Goal: Transaction & Acquisition: Obtain resource

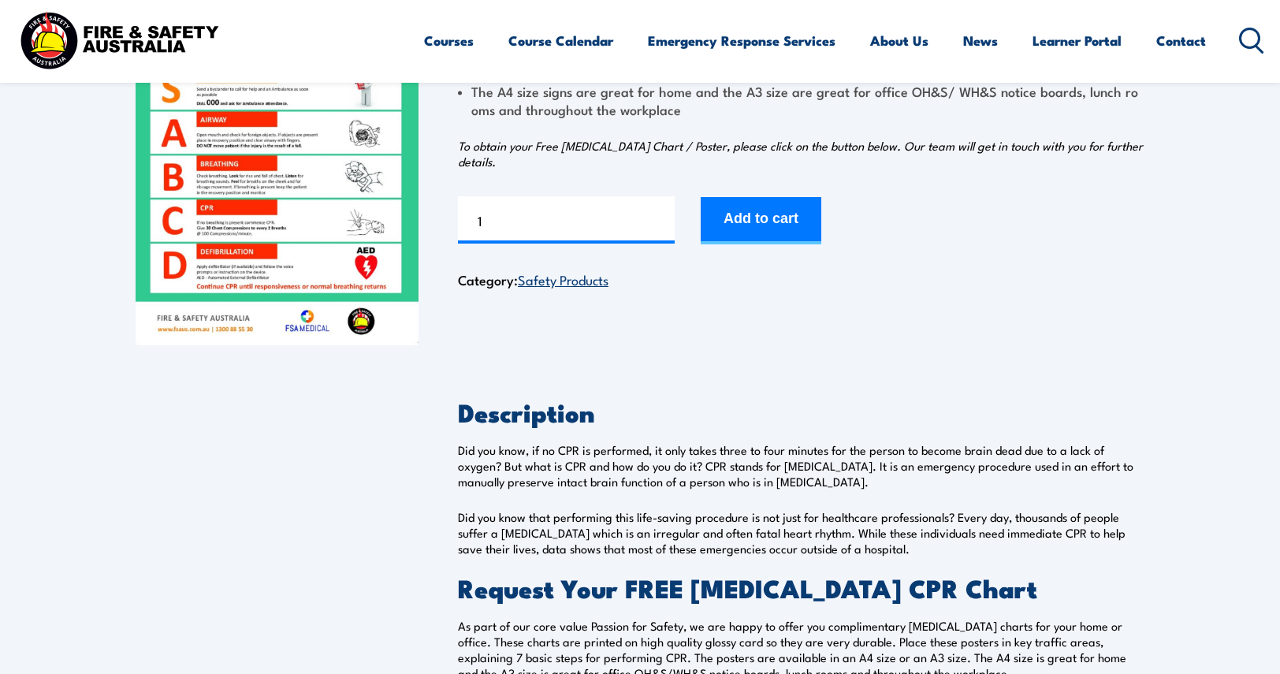
scroll to position [552, 0]
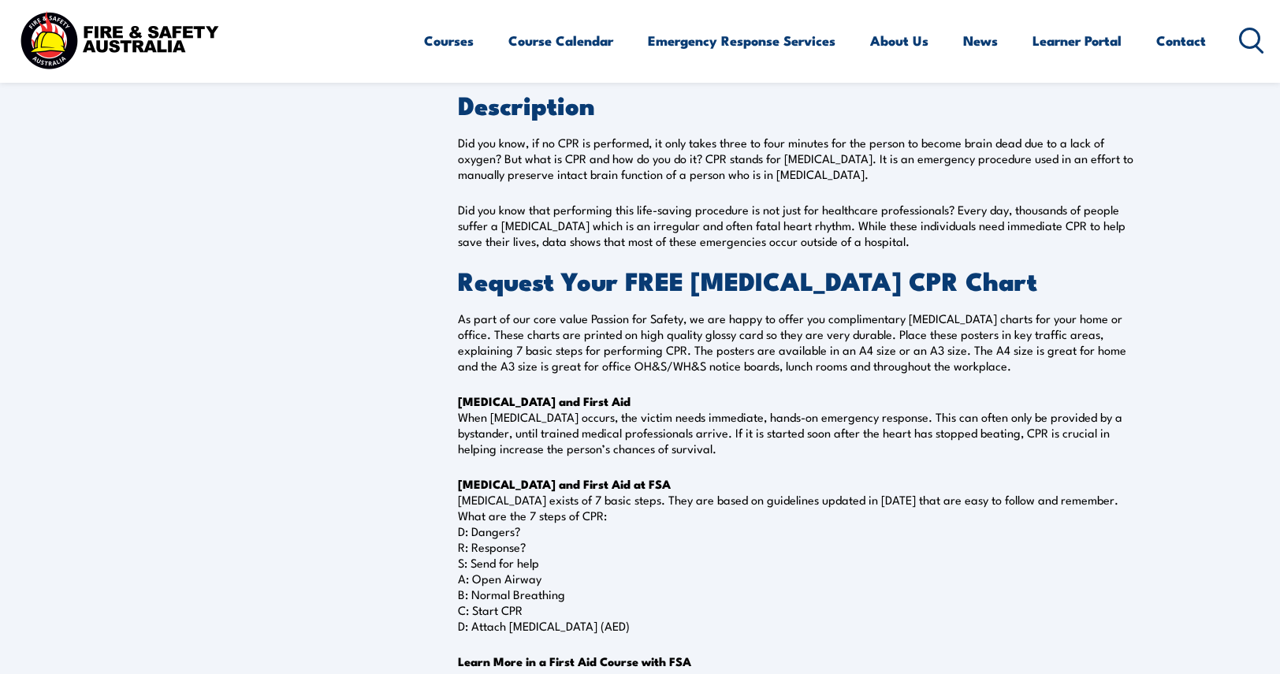
click at [304, 261] on div "FREE Resuscitation Chart (CPR) $ 0.00 These FREE Resuscitation CPR Charts can b…" at bounding box center [640, 247] width 1009 height 1294
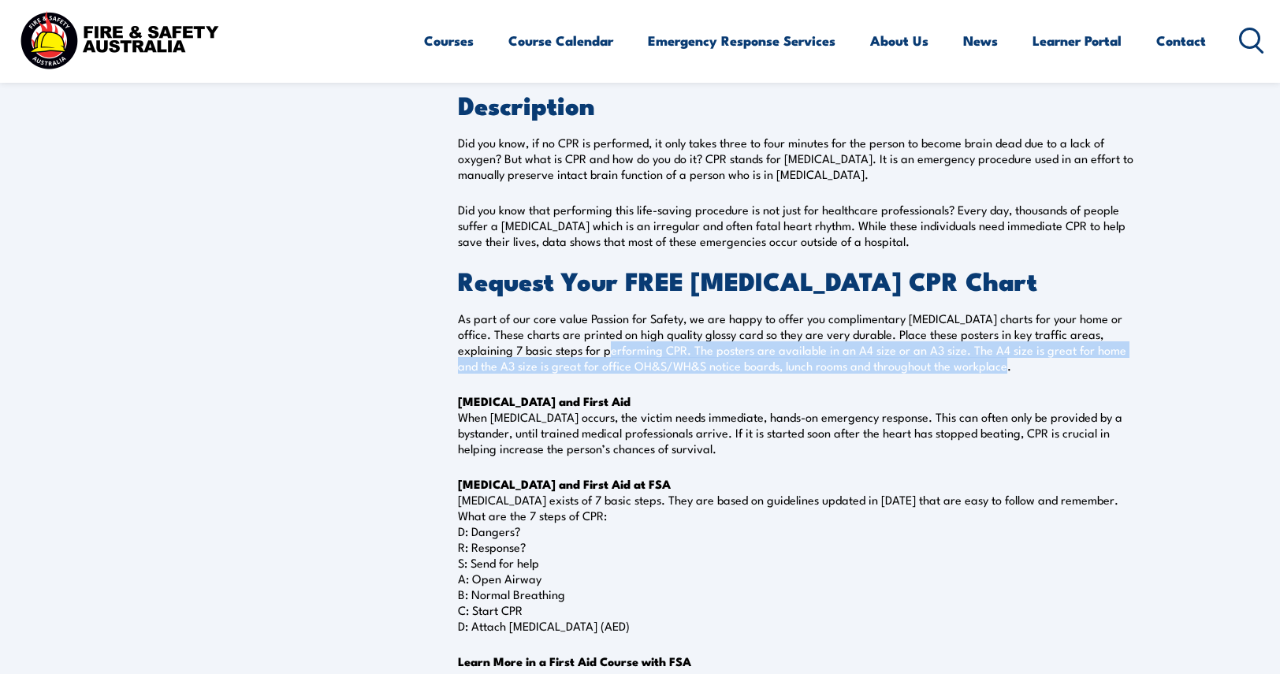
drag, startPoint x: 566, startPoint y: 351, endPoint x: 976, endPoint y: 373, distance: 410.6
click at [976, 373] on p "As part of our core value Passion for Safety, we are happy to offer you complim…" at bounding box center [801, 342] width 687 height 63
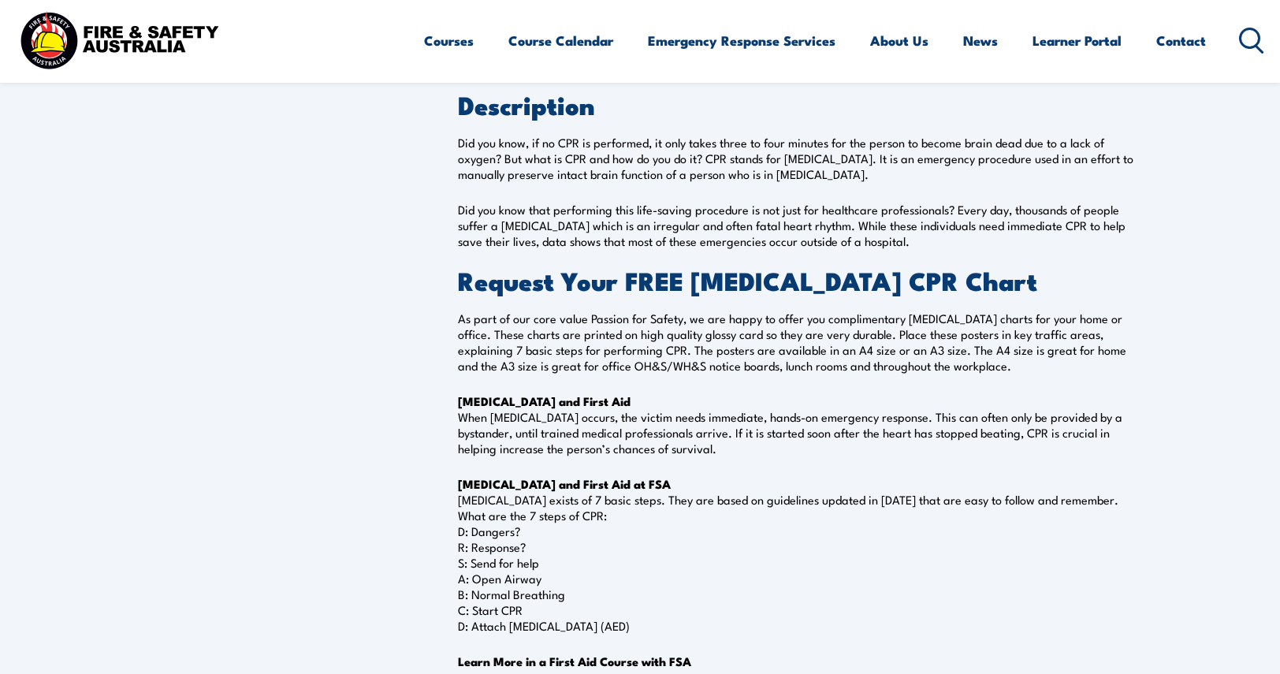
click at [378, 379] on div "FREE Resuscitation Chart (CPR) $ 0.00 These FREE Resuscitation CPR Charts can b…" at bounding box center [640, 247] width 1009 height 1294
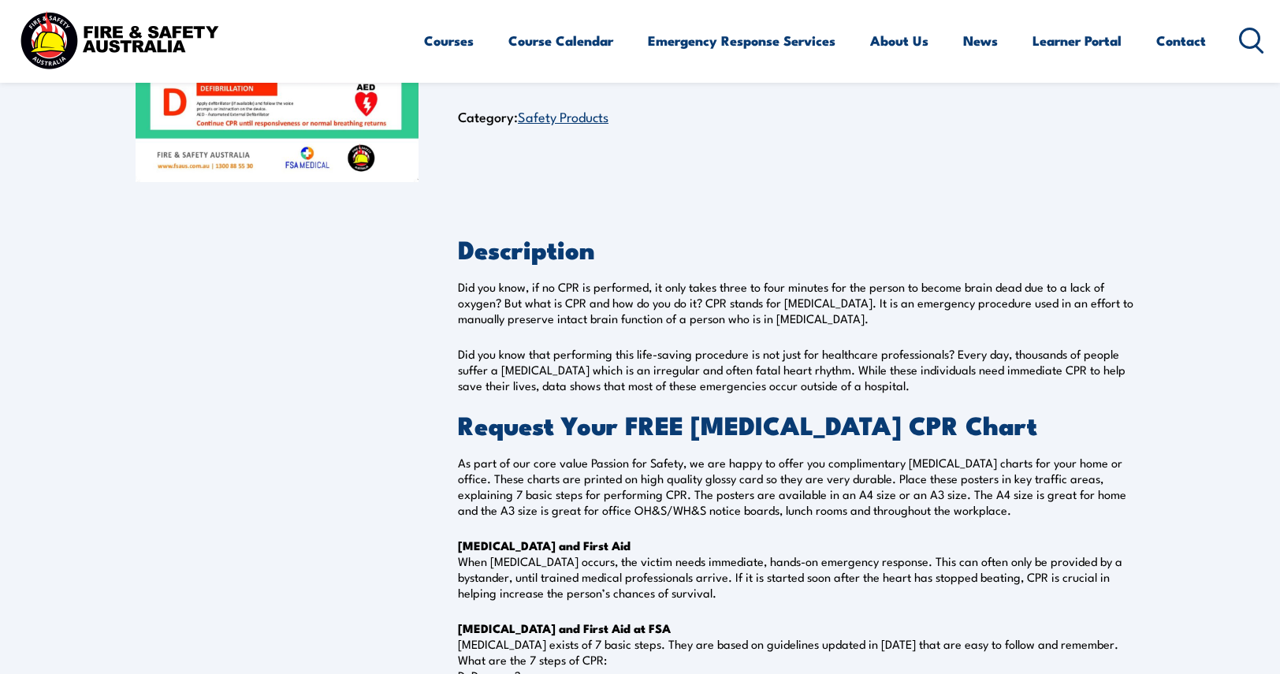
scroll to position [394, 0]
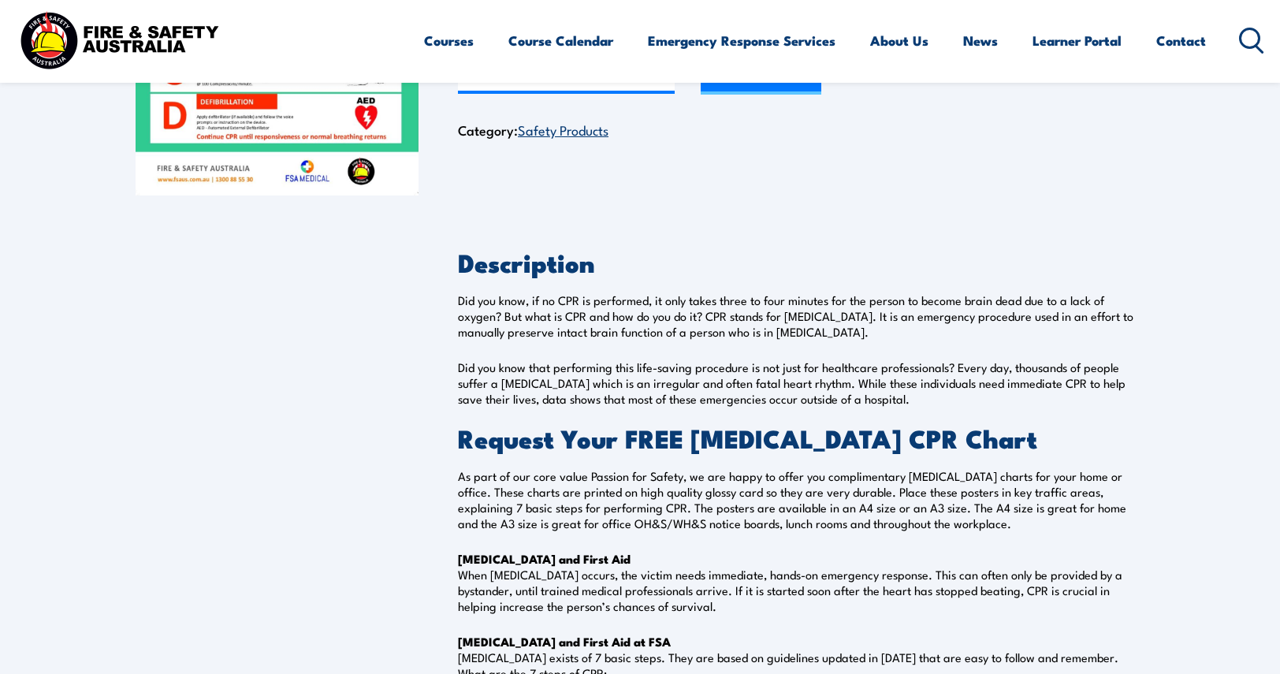
click at [629, 447] on h2 "Request Your FREE Resuscitation CPR Chart" at bounding box center [801, 438] width 687 height 22
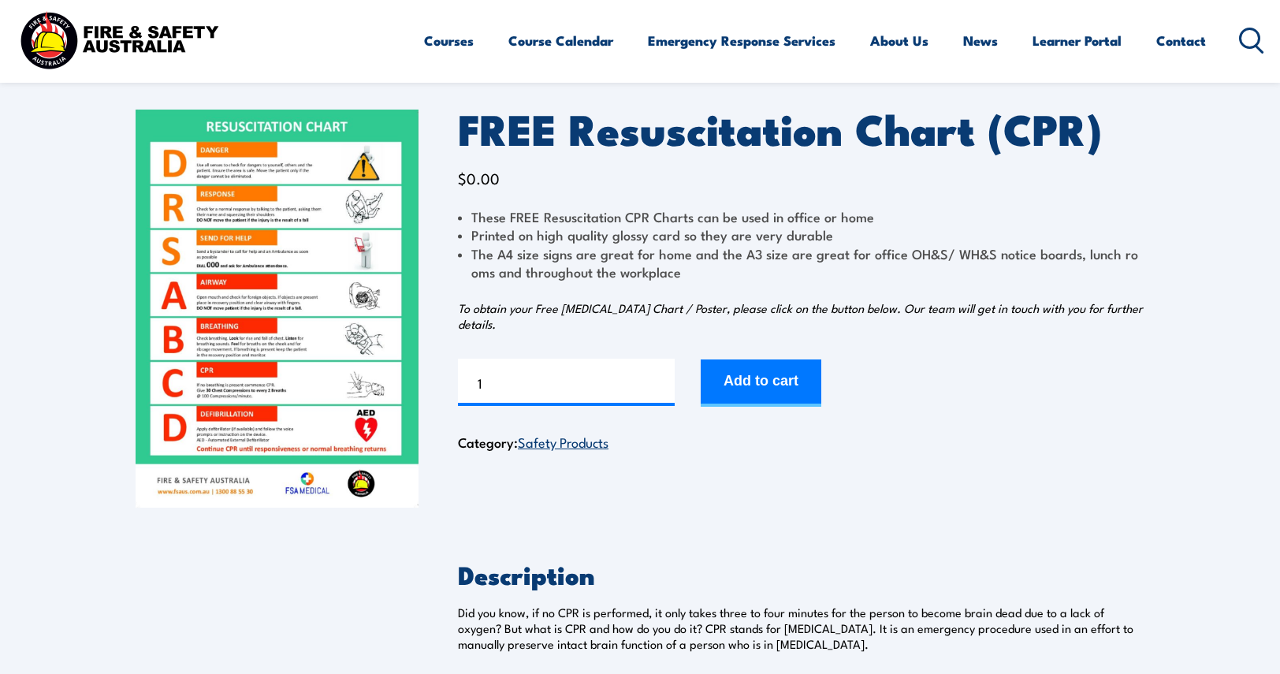
scroll to position [79, 0]
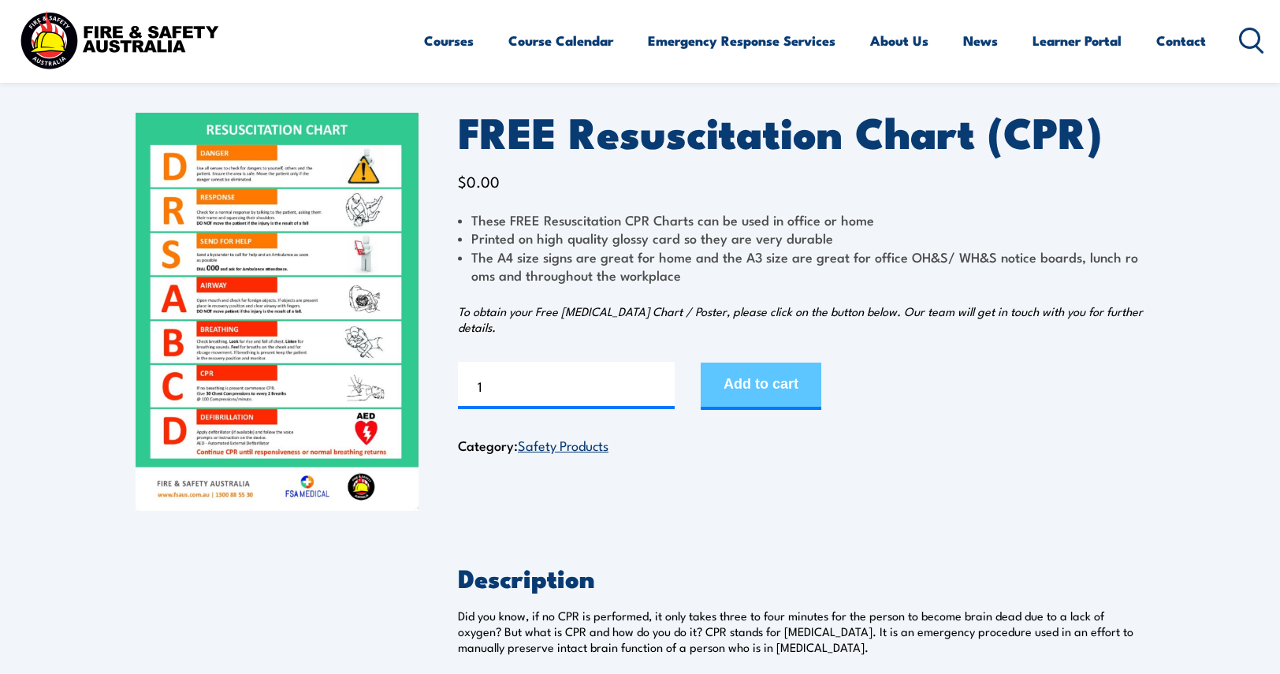
click at [808, 378] on button "Add to cart" at bounding box center [761, 386] width 121 height 47
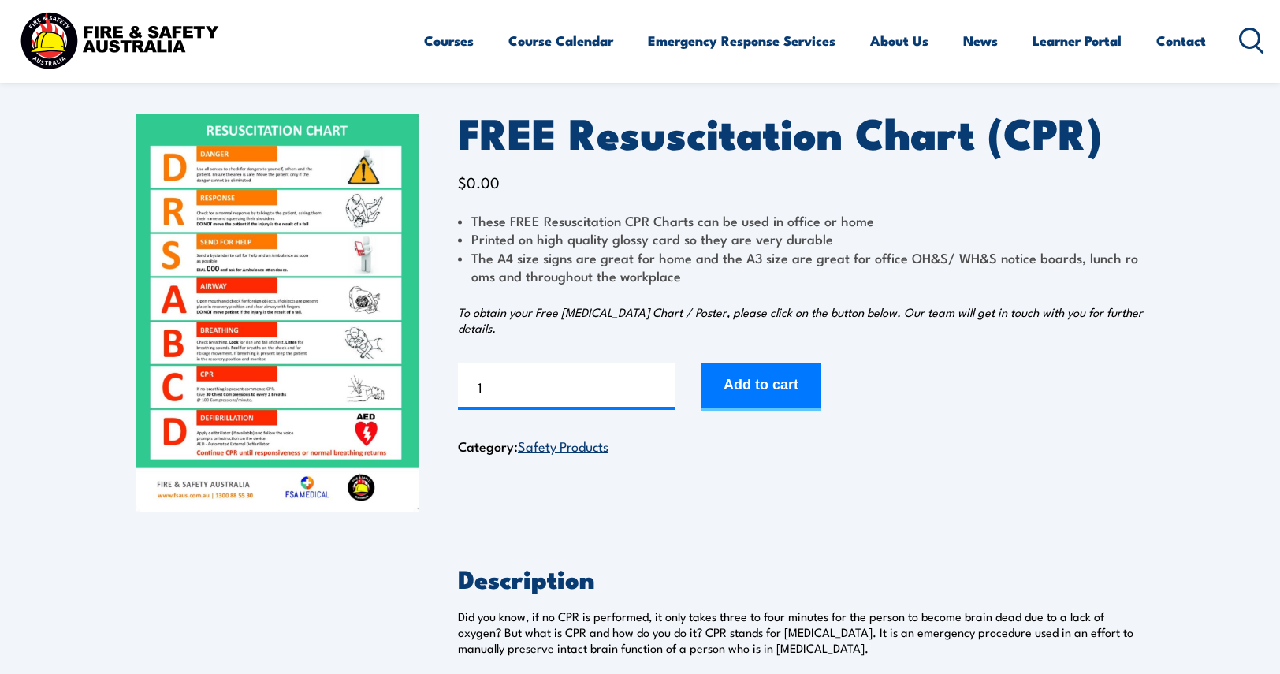
click at [557, 452] on link "Safety Products" at bounding box center [563, 445] width 91 height 19
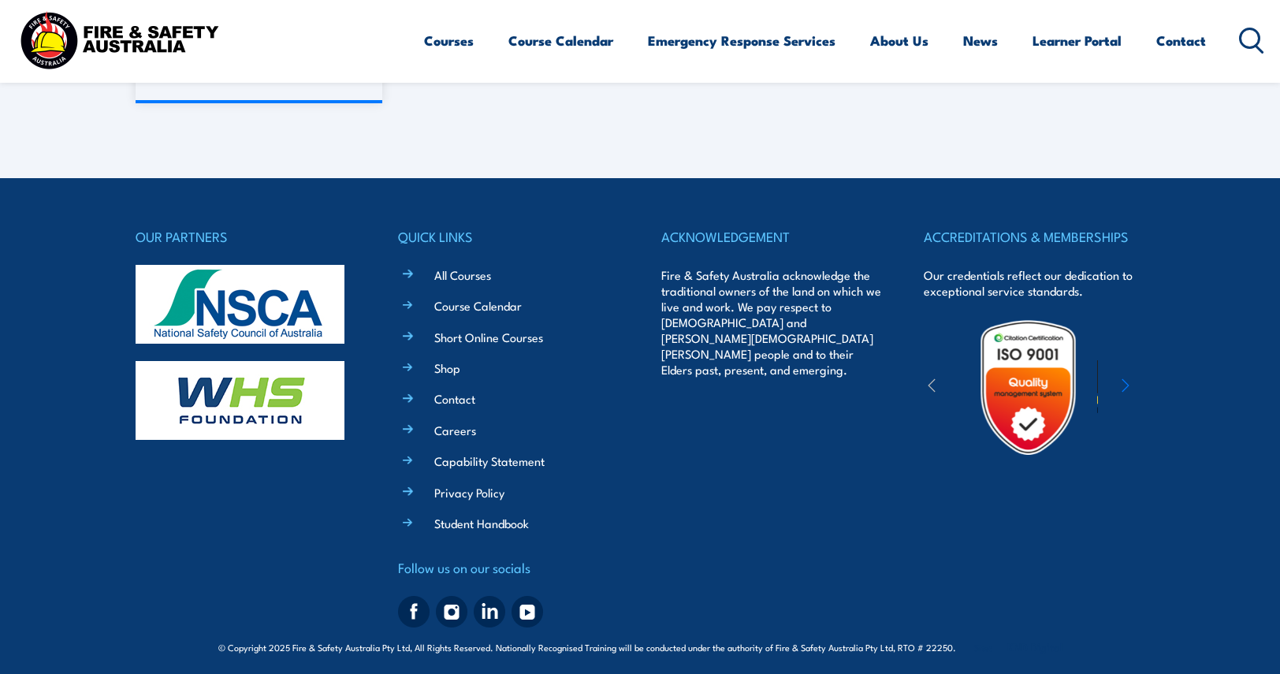
scroll to position [1797, 0]
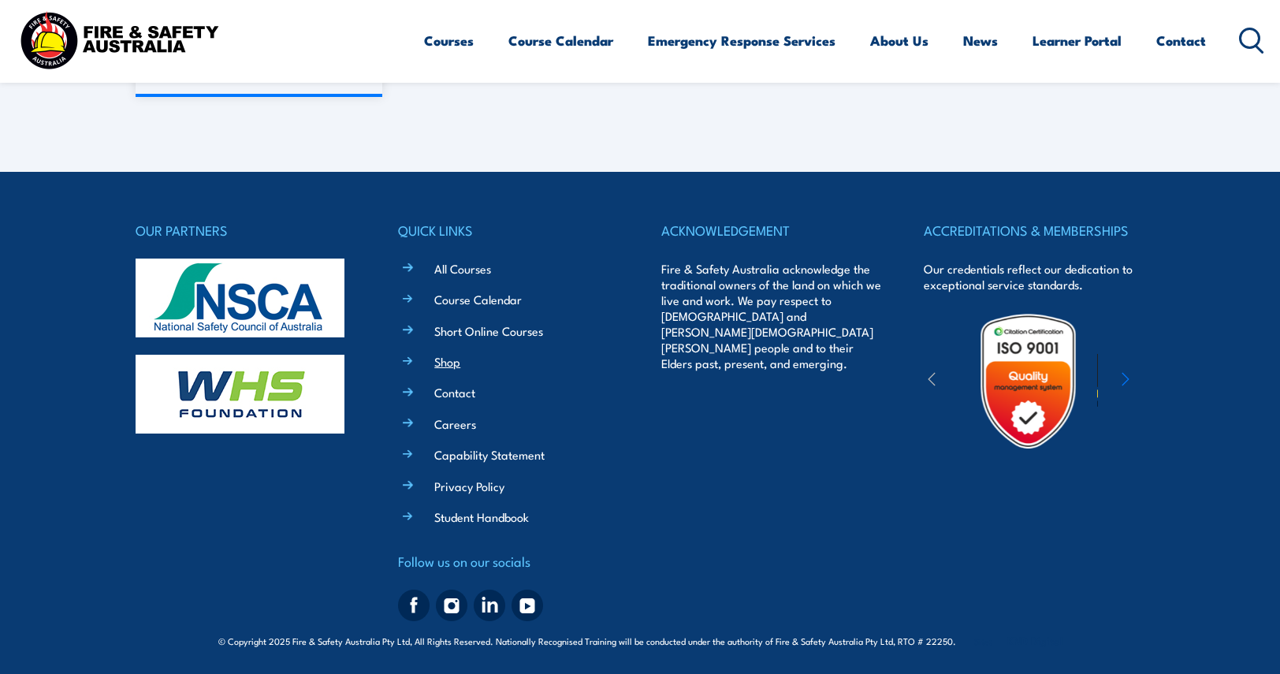
click at [442, 366] on link "Shop" at bounding box center [447, 361] width 26 height 17
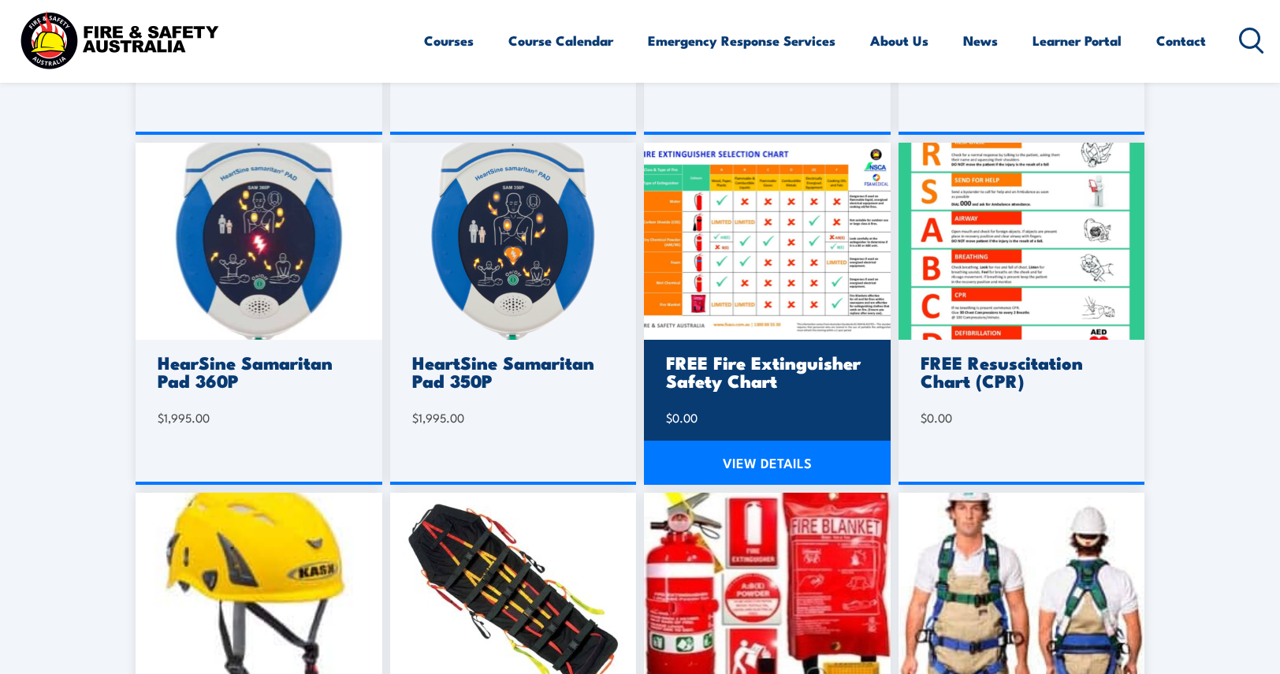
scroll to position [710, 0]
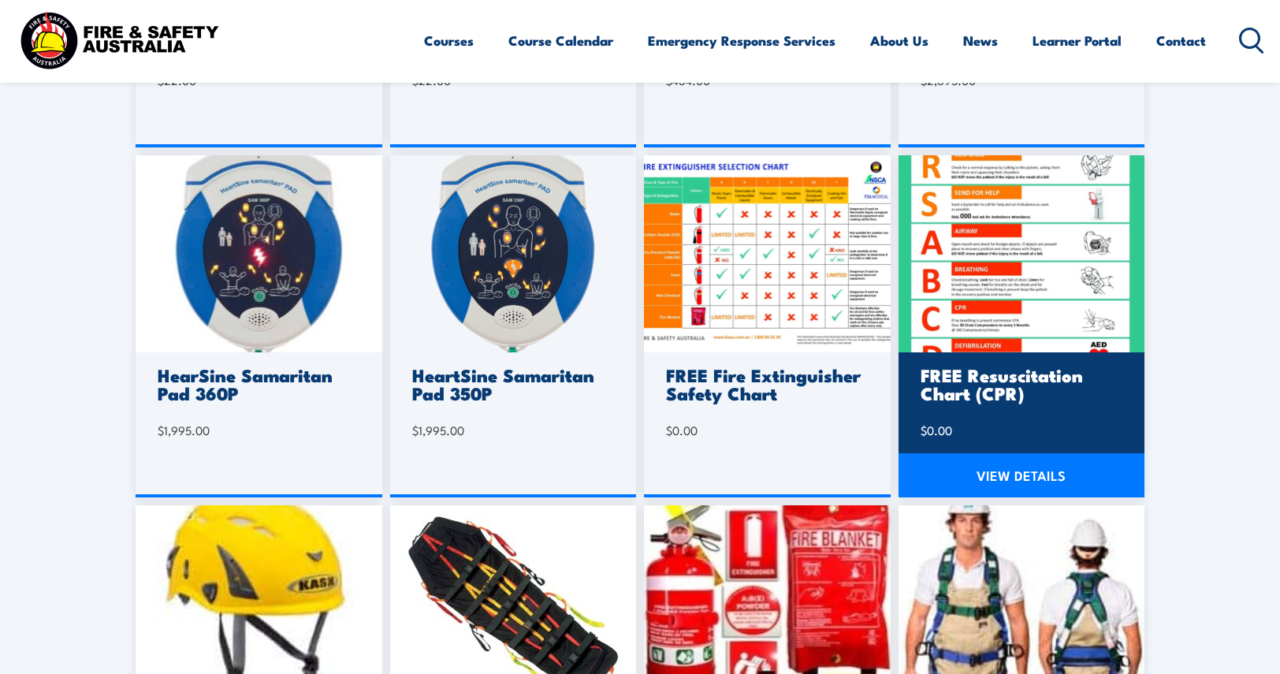
click at [1001, 481] on link "VIEW DETAILS" at bounding box center [1022, 475] width 247 height 44
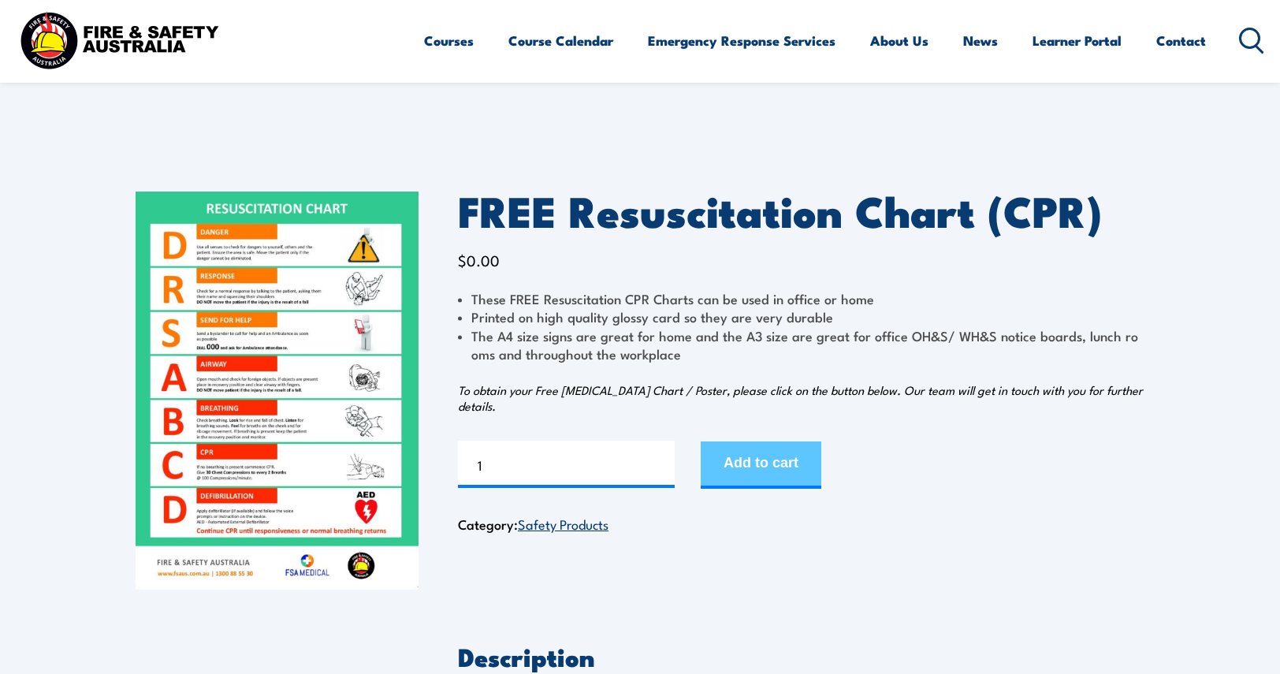
click at [785, 466] on button "Add to cart" at bounding box center [761, 465] width 121 height 47
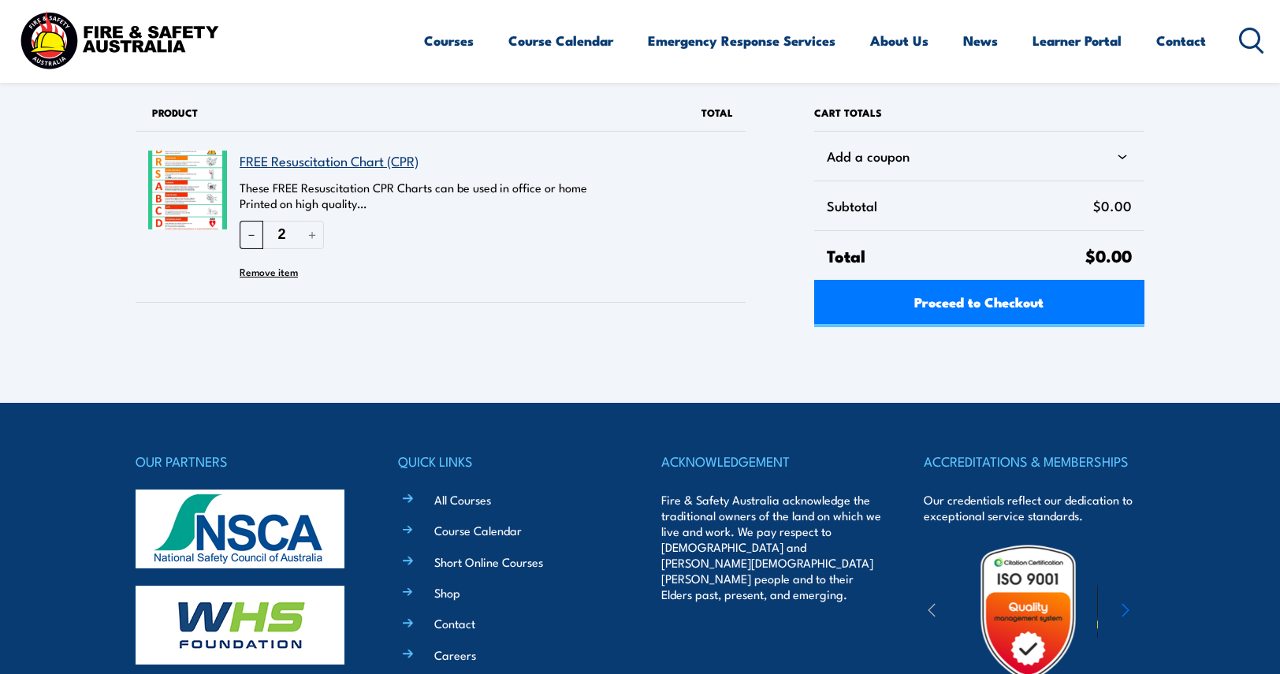
click at [249, 232] on button "－" at bounding box center [252, 235] width 24 height 28
type input "1"
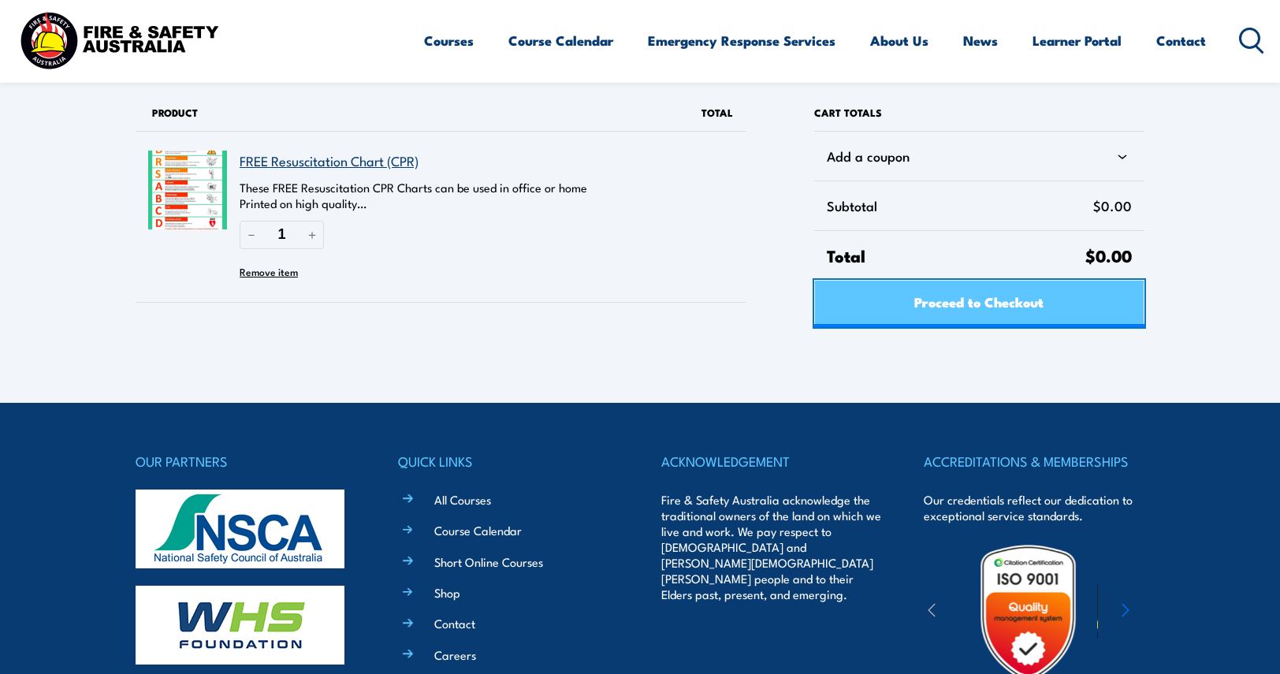
click at [1008, 311] on span "Proceed to Checkout" at bounding box center [979, 302] width 129 height 42
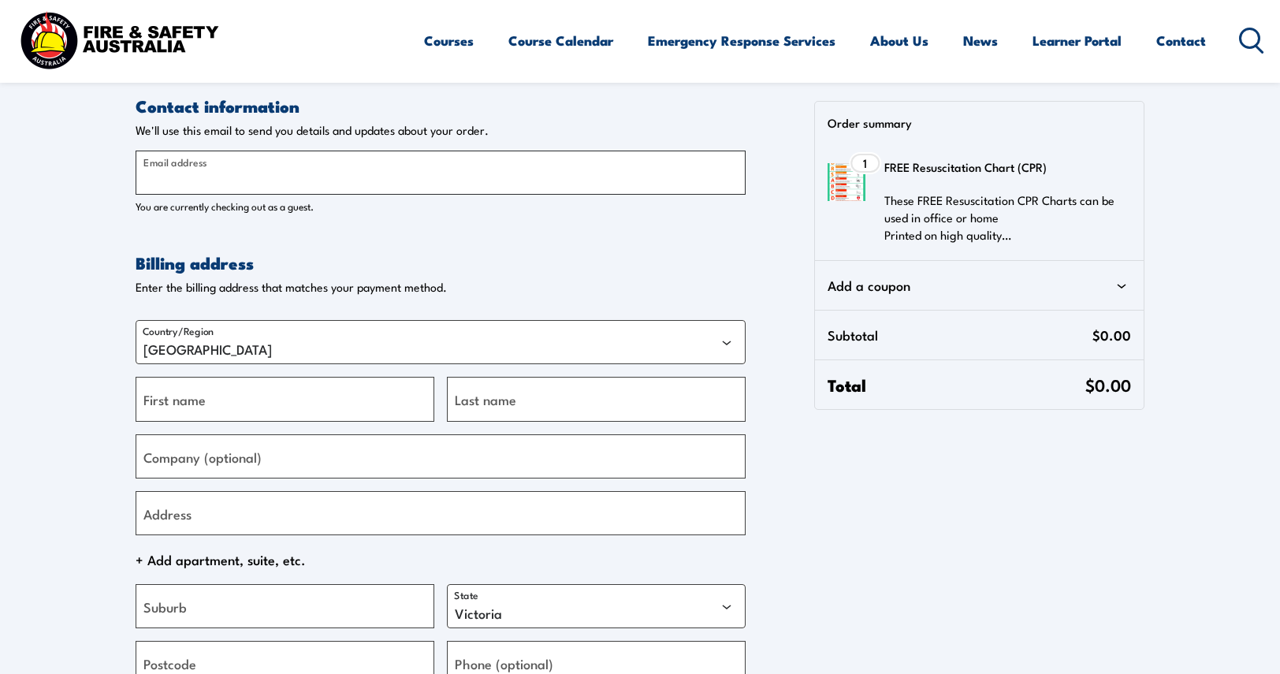
click at [230, 149] on div "We'll use this email to send you details and updates about your order. Email ad…" at bounding box center [441, 168] width 610 height 91
click at [66, 222] on section "Contact information Contact information We'll use this email to send you detail…" at bounding box center [640, 463] width 1280 height 926
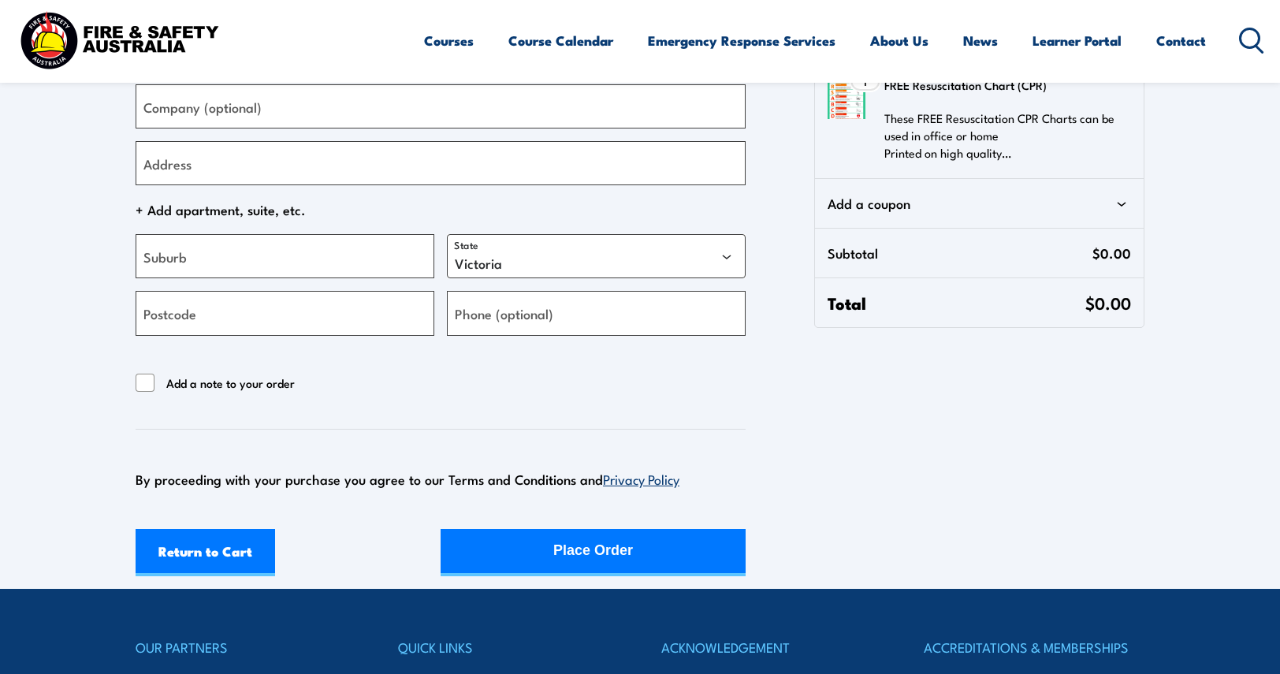
scroll to position [394, 0]
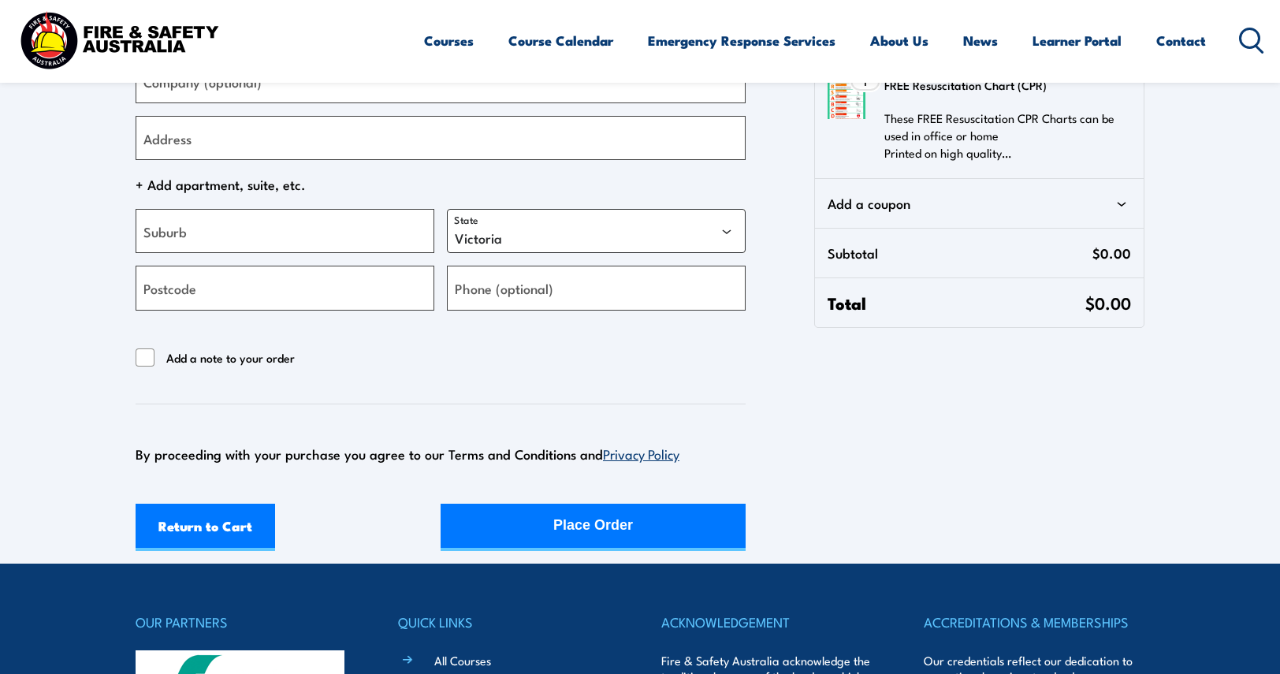
click at [522, 226] on select "Australian Capital Territory New South Wales Northern Territory Queensland Sout…" at bounding box center [596, 231] width 299 height 44
select select "QLD"
click at [447, 209] on select "Australian Capital Territory New South Wales Northern Territory Queensland Sout…" at bounding box center [596, 231] width 299 height 44
click at [186, 242] on input "Suburb" at bounding box center [285, 231] width 299 height 44
type input "Cairns City"
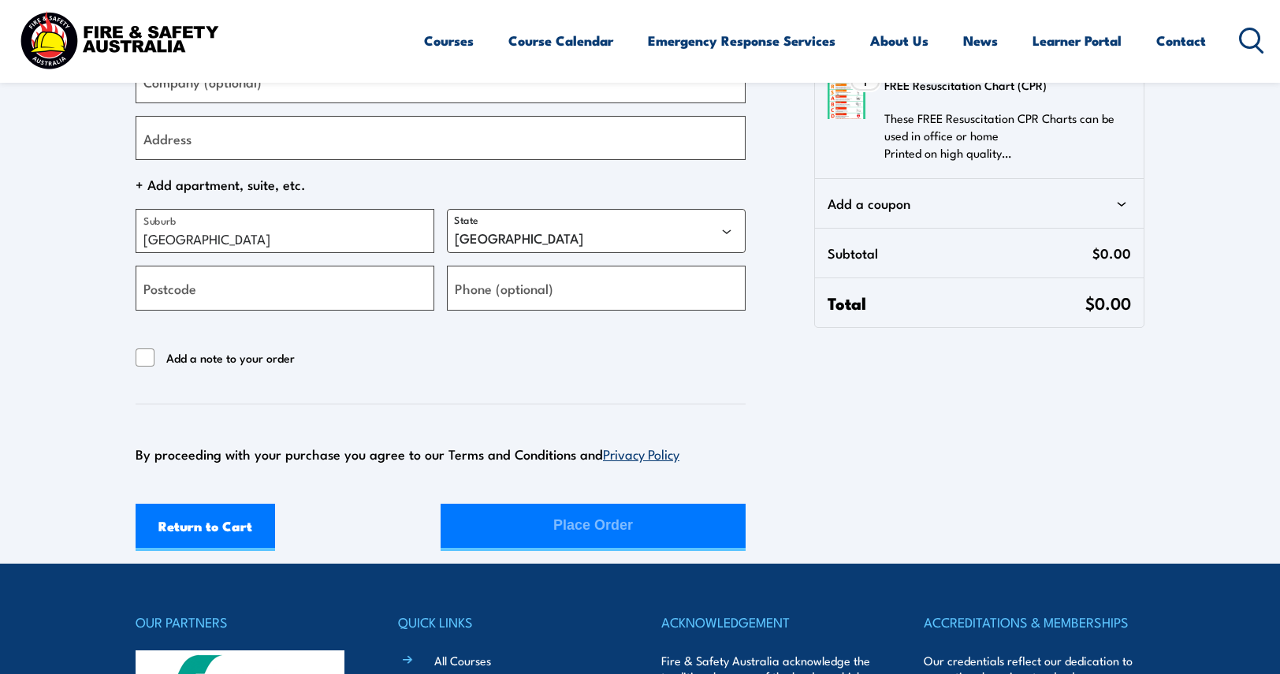
type input "Emma"
type input "Barker"
type input "Endeavour [PERSON_NAME]"
type input "4870"
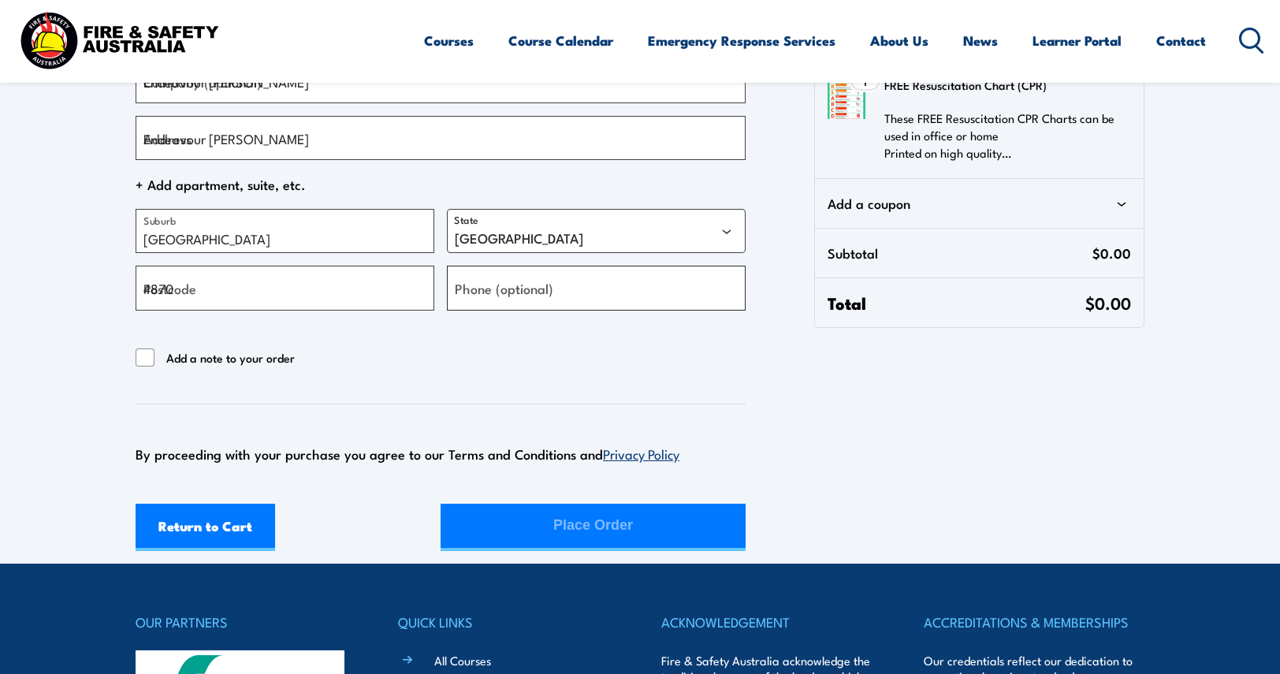
type input "[PHONE_NUMBER]"
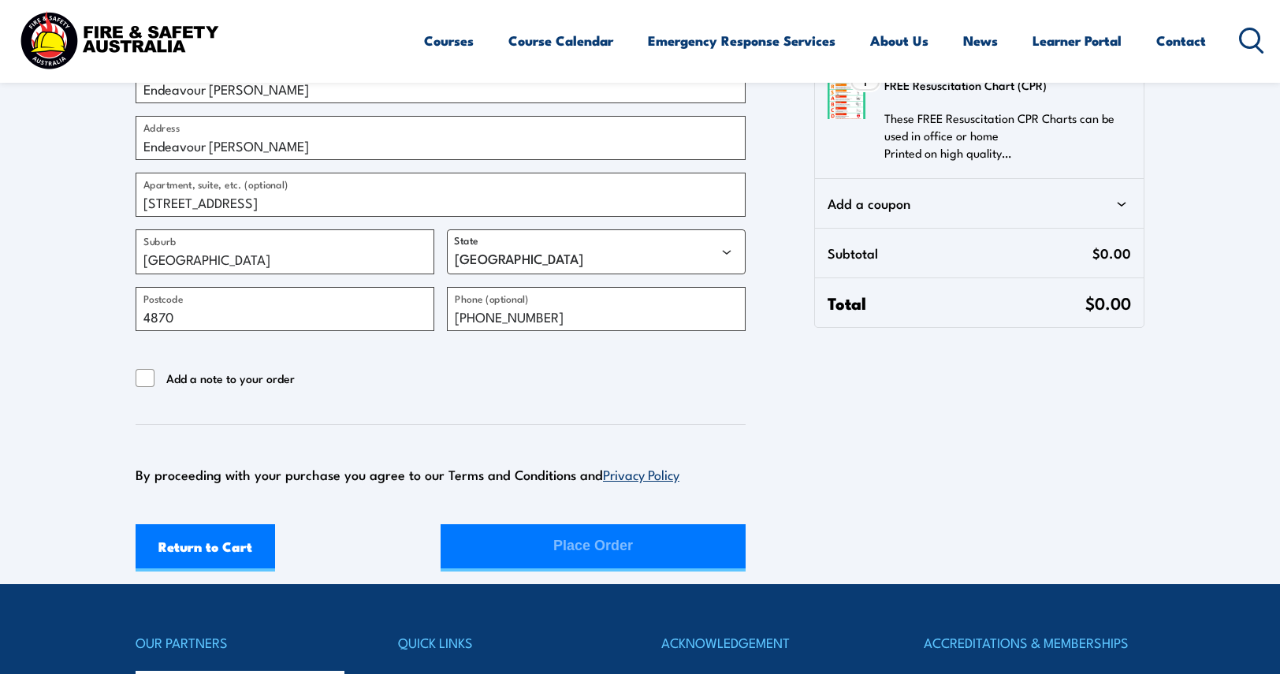
click at [38, 242] on section "Contact information Contact information We'll use this email to send you detail…" at bounding box center [640, 89] width 1280 height 966
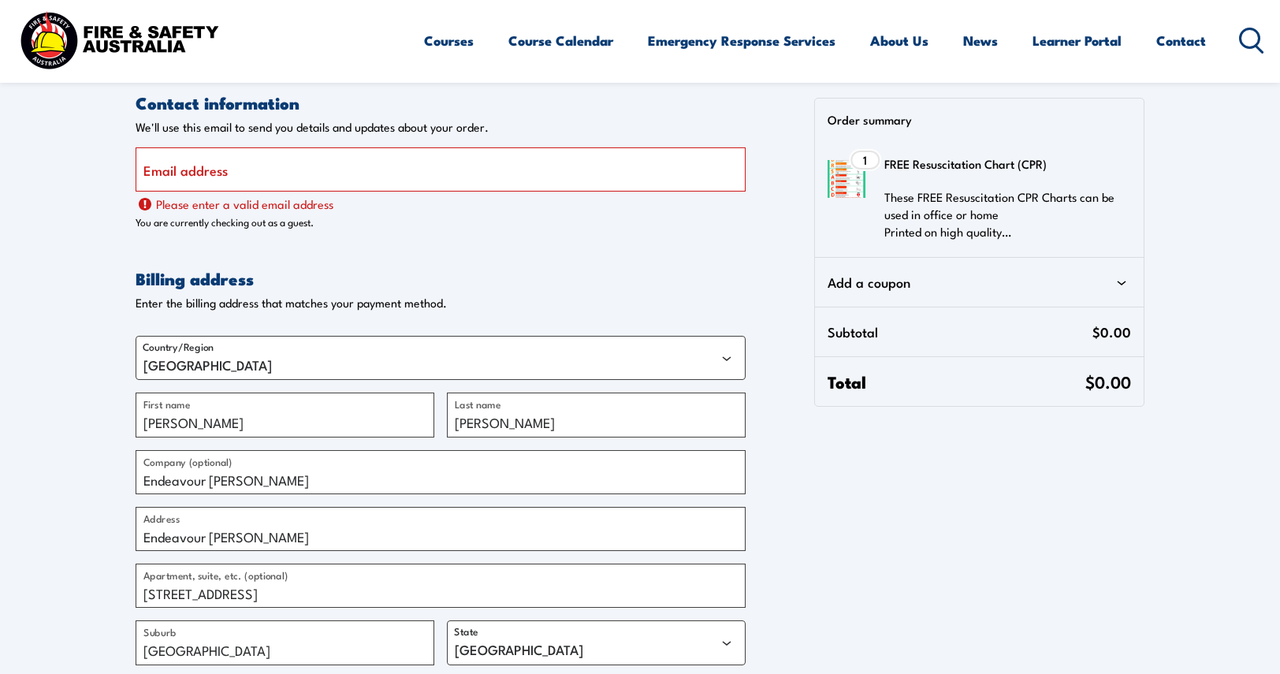
scroll to position [0, 0]
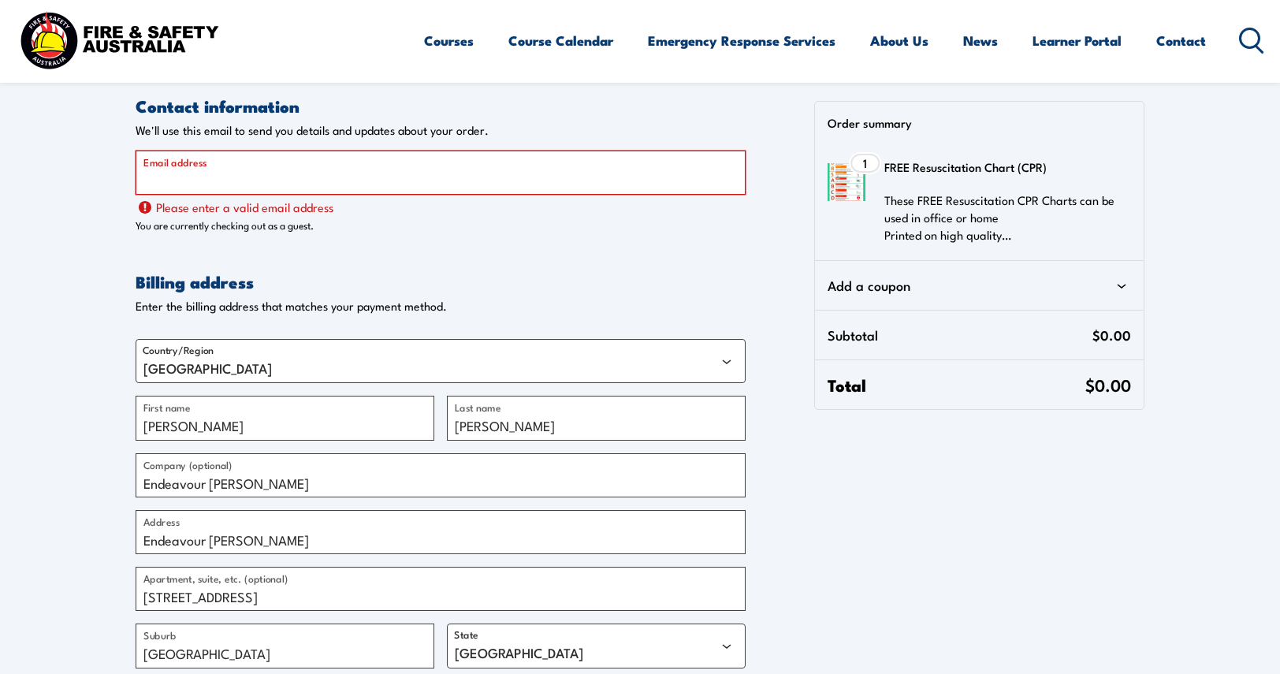
click at [302, 180] on input "Email address" at bounding box center [441, 173] width 610 height 44
type input "[EMAIL_ADDRESS][DOMAIN_NAME]"
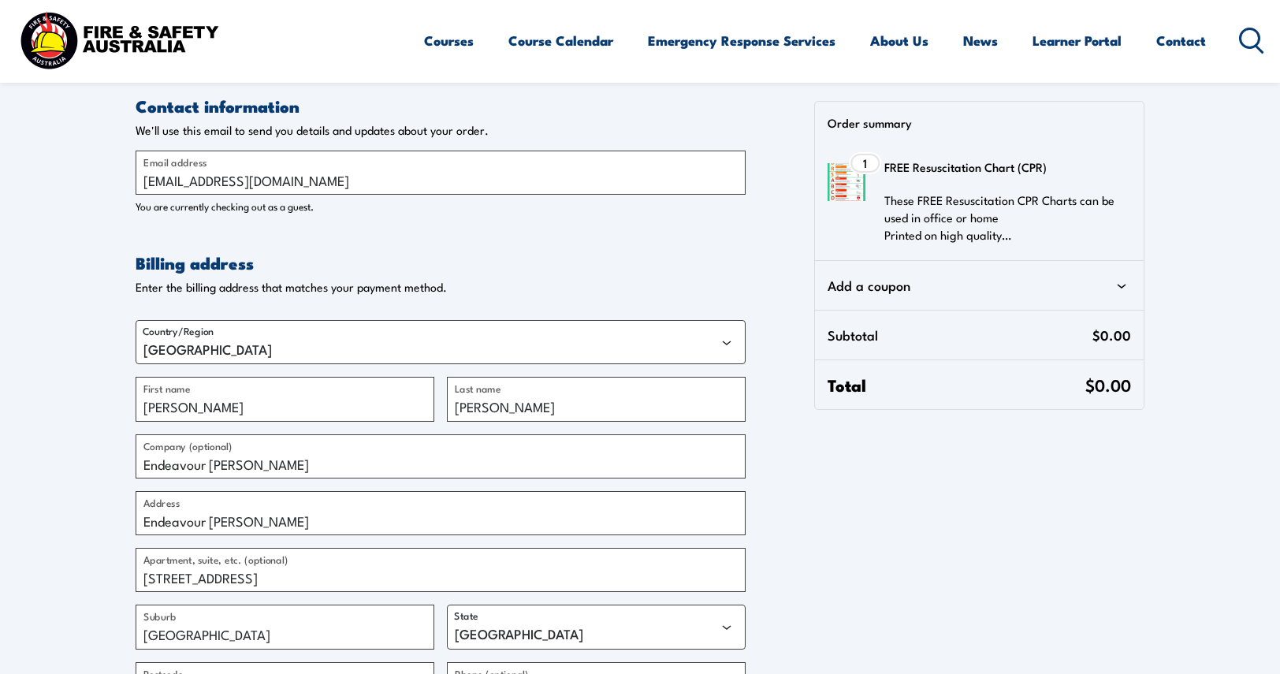
click at [73, 202] on section "Contact information Contact information We'll use this email to send you detail…" at bounding box center [640, 473] width 1280 height 947
drag, startPoint x: 846, startPoint y: 185, endPoint x: 940, endPoint y: 219, distance: 99.8
click at [846, 185] on img at bounding box center [847, 182] width 38 height 38
click at [951, 229] on p "These FREE Resuscitation CPR Charts can be used in office or home Printed on hi…" at bounding box center [1003, 218] width 237 height 52
click at [71, 245] on section "Contact information Contact information We'll use this email to send you detail…" at bounding box center [640, 473] width 1280 height 947
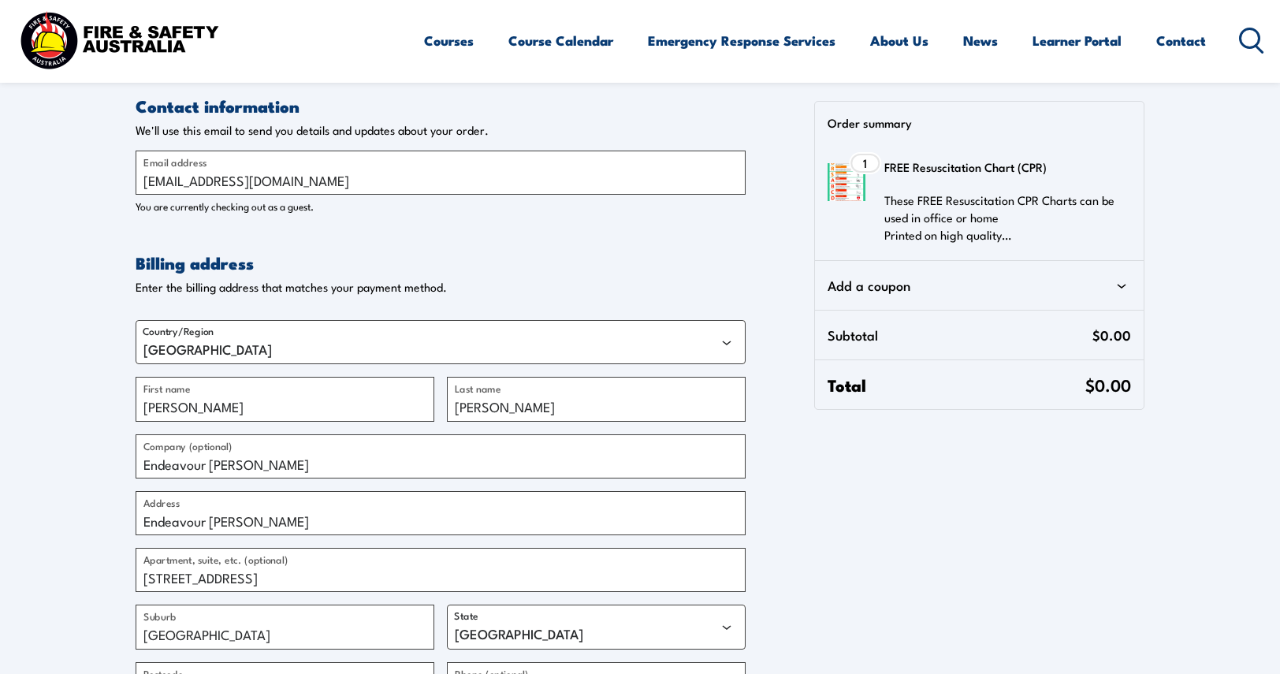
click at [60, 147] on section "Contact information Contact information We'll use this email to send you detail…" at bounding box center [640, 473] width 1280 height 947
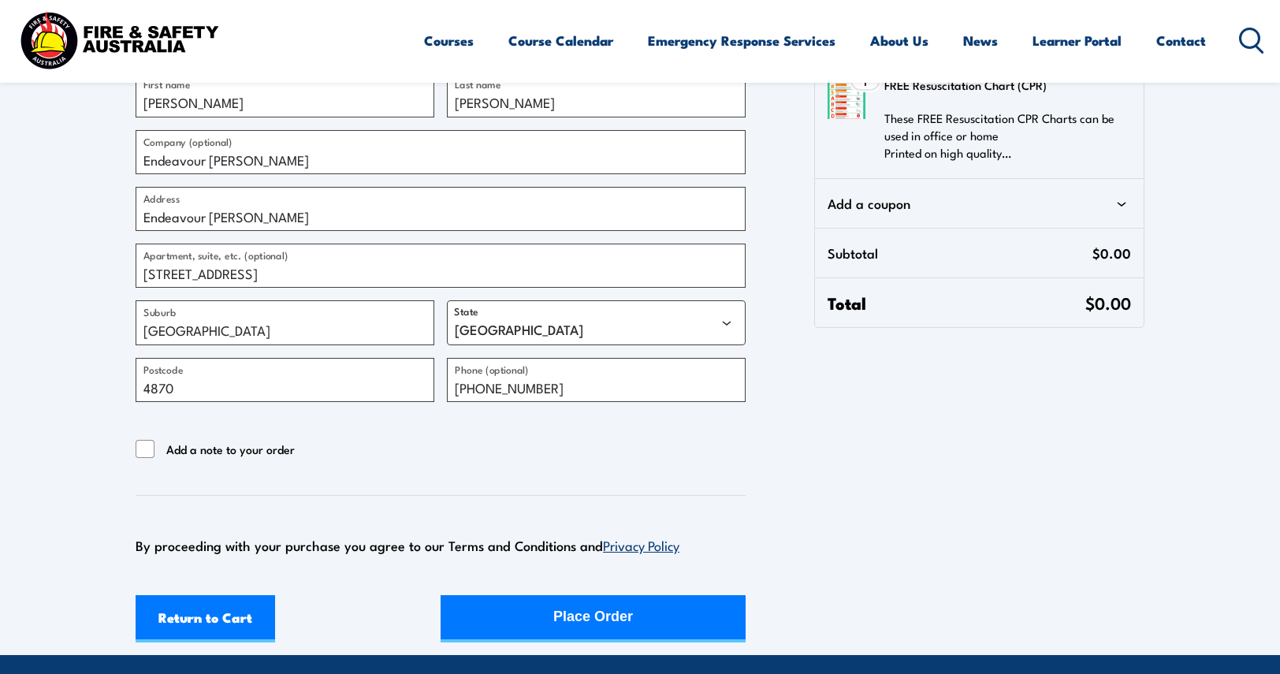
scroll to position [394, 0]
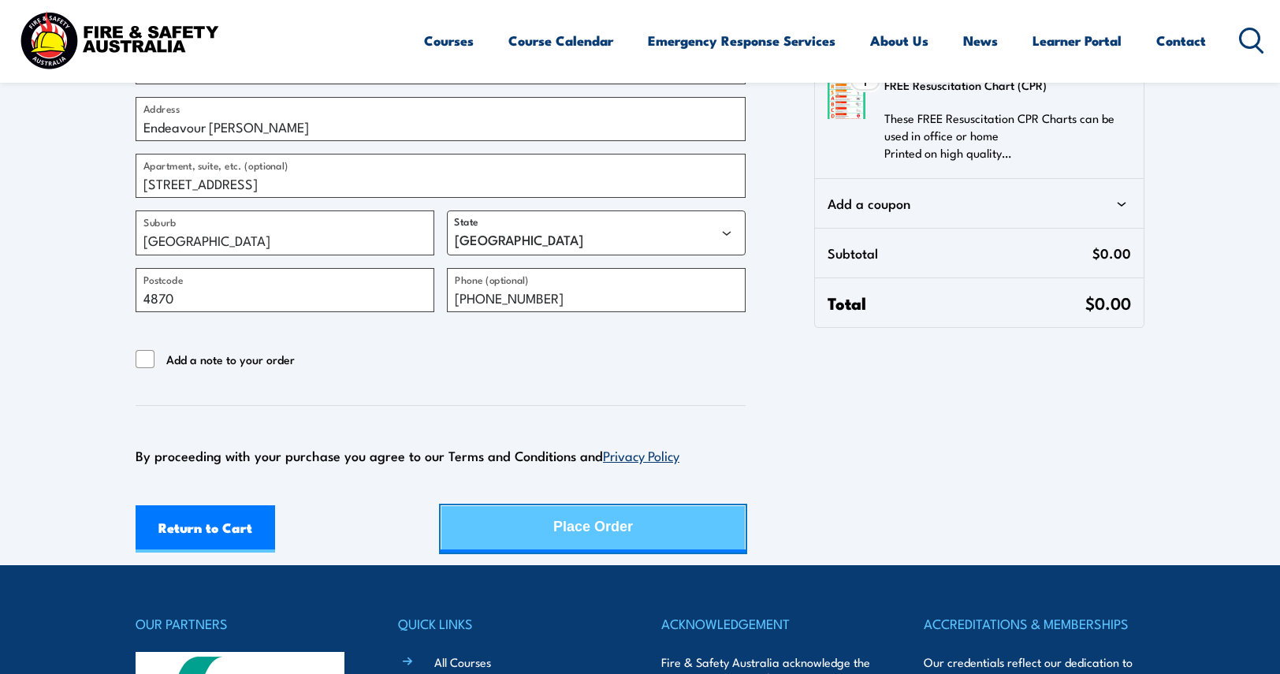
click at [554, 515] on div "Place Order" at bounding box center [594, 527] width 80 height 42
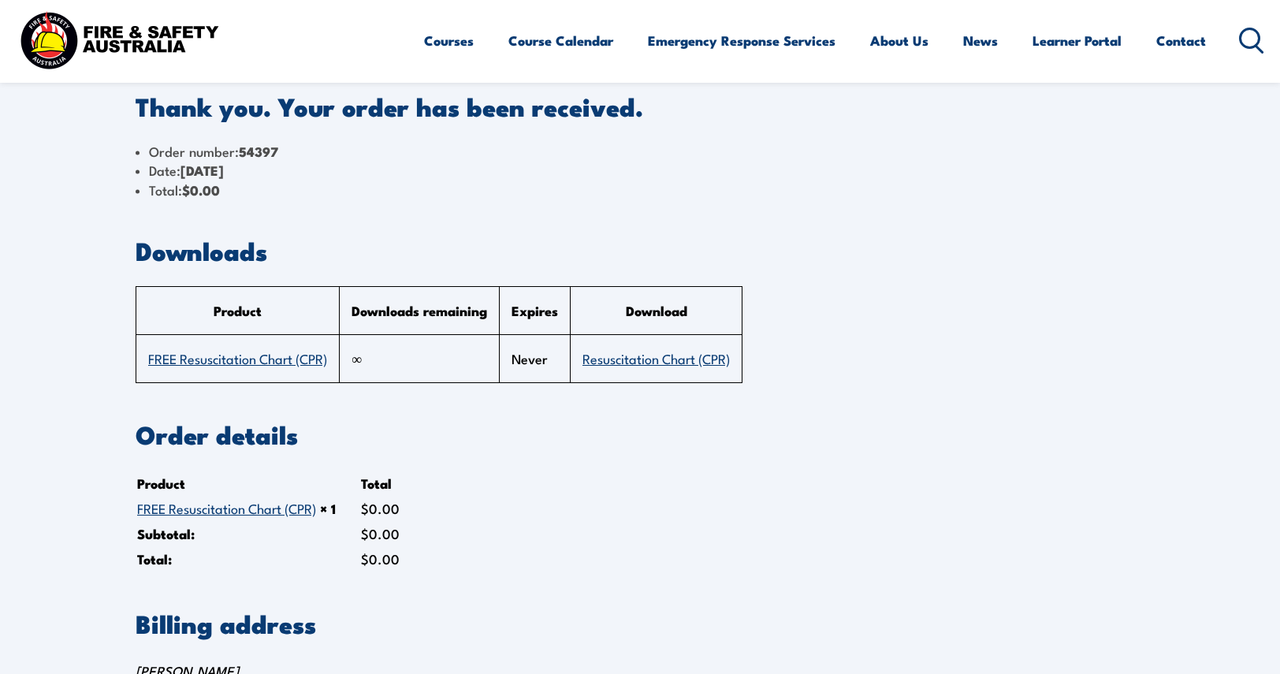
click at [76, 253] on section "Thank you. Your order has been received. Order number: 54397 Date: [DATE] Total…" at bounding box center [640, 424] width 1280 height 848
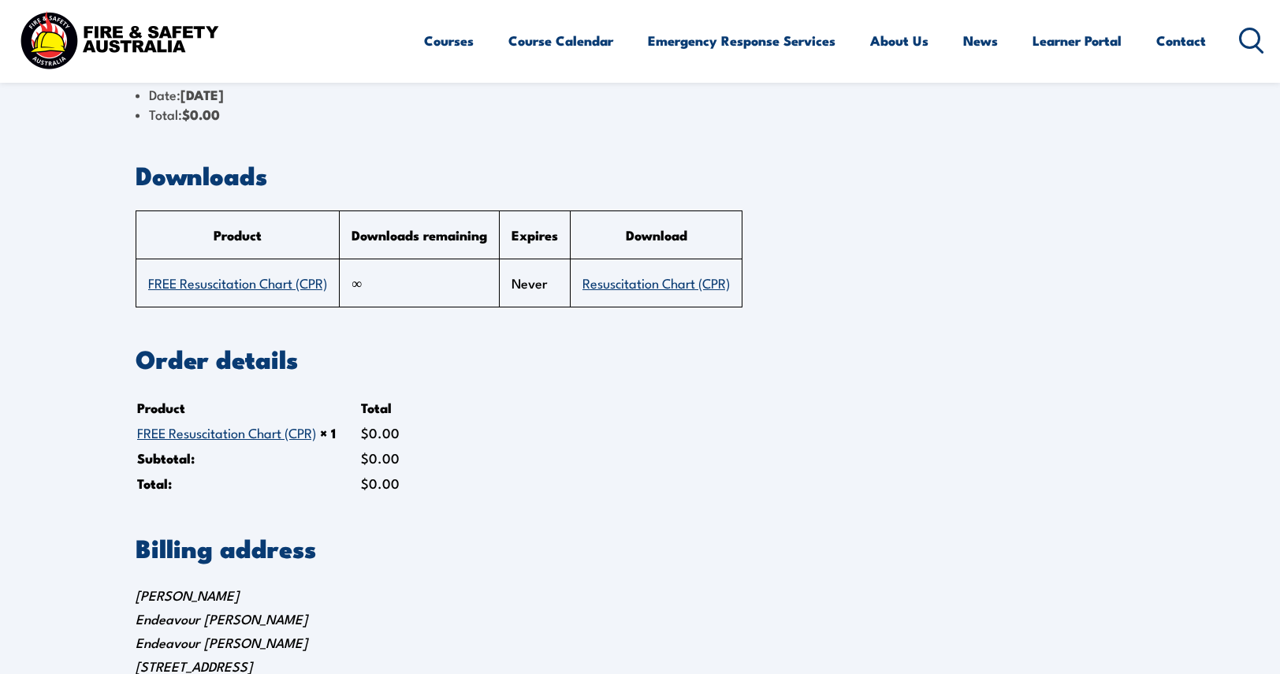
scroll to position [79, 0]
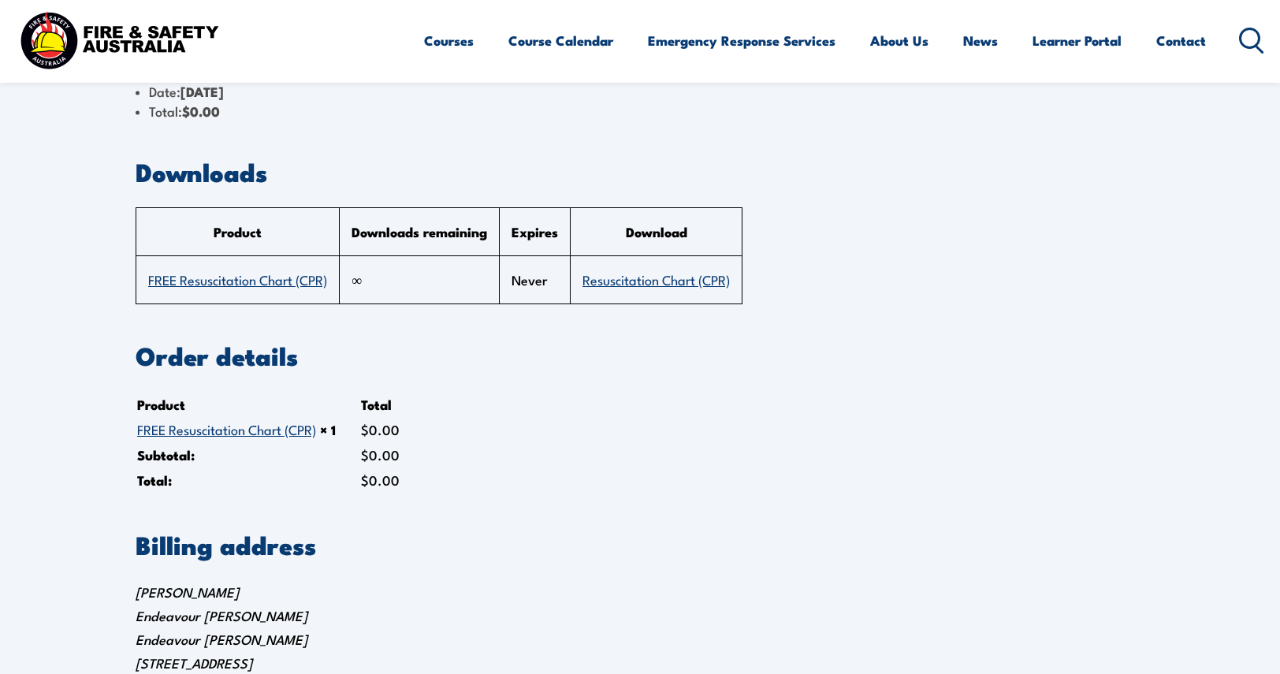
click at [103, 252] on section "Thank you. Your order has been received. Order number: 54397 Date: [DATE] Total…" at bounding box center [640, 345] width 1280 height 848
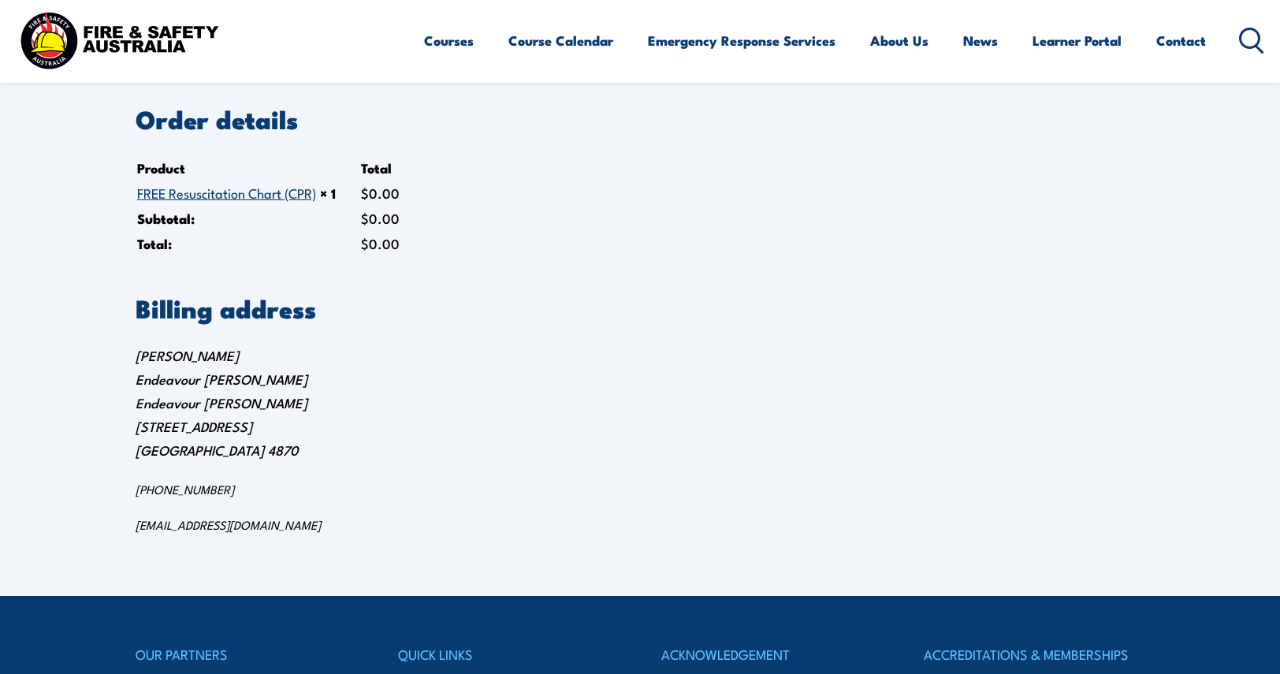
scroll to position [0, 0]
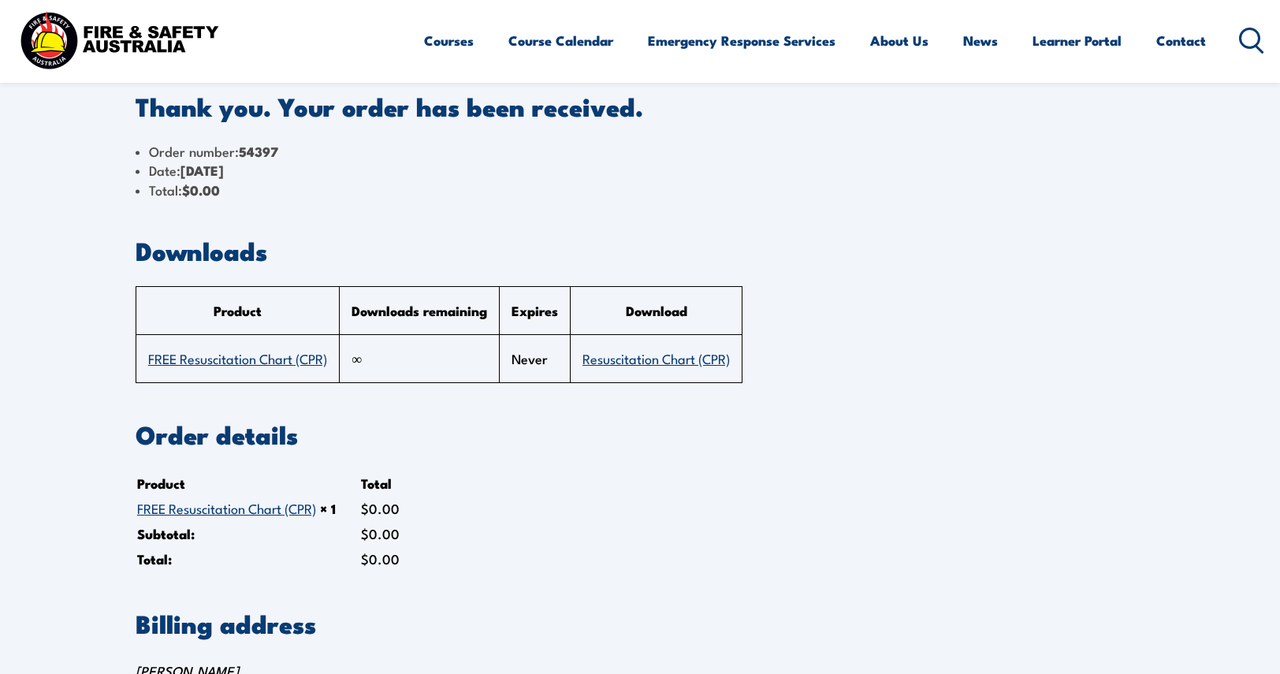
click at [129, 140] on section "Thank you. Your order has been received. Order number: 54397 Date: [DATE] Total…" at bounding box center [640, 424] width 1280 height 848
click at [44, 147] on section "Thank you. Your order has been received. Order number: 54397 Date: [DATE] Total…" at bounding box center [640, 424] width 1280 height 848
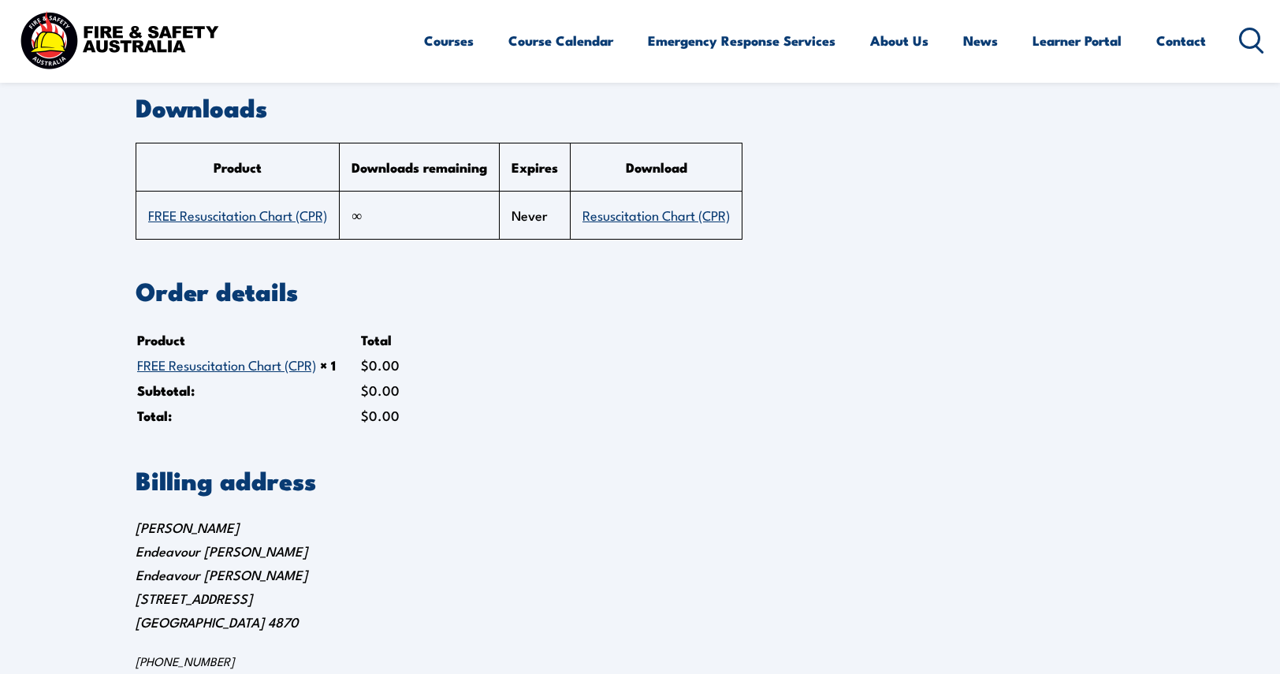
scroll to position [158, 0]
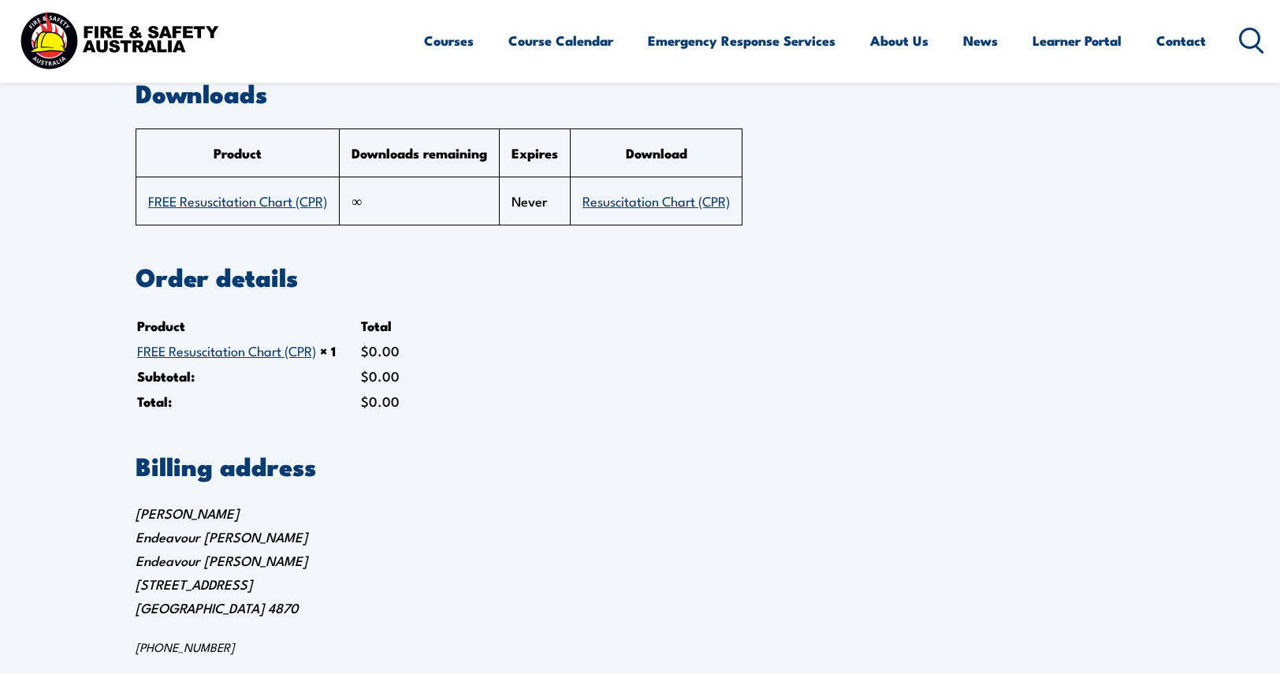
click at [649, 196] on link "Resuscitation Chart (CPR)" at bounding box center [656, 200] width 147 height 19
